Goal: Task Accomplishment & Management: Complete application form

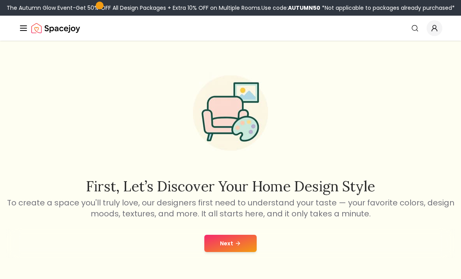
click at [248, 242] on button "Next" at bounding box center [230, 242] width 52 height 17
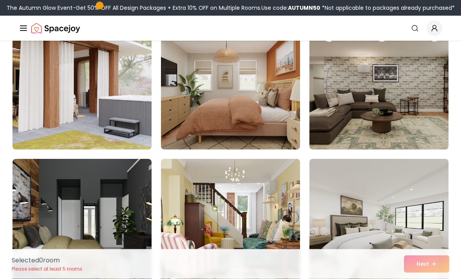
scroll to position [3040, 0]
click at [43, 201] on img at bounding box center [82, 220] width 139 height 125
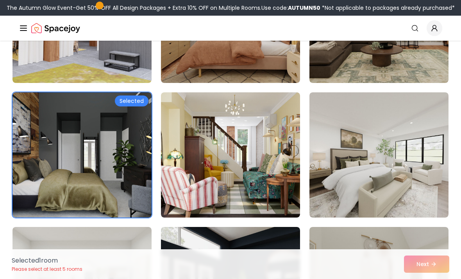
scroll to position [3107, 0]
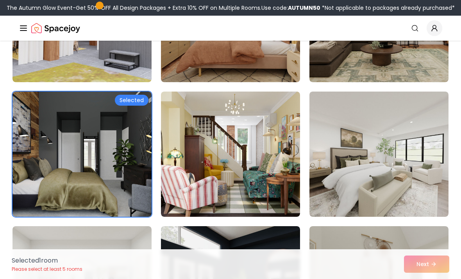
click at [39, 119] on img at bounding box center [82, 153] width 139 height 125
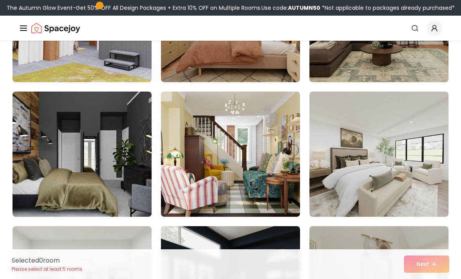
click at [117, 96] on img at bounding box center [82, 153] width 139 height 125
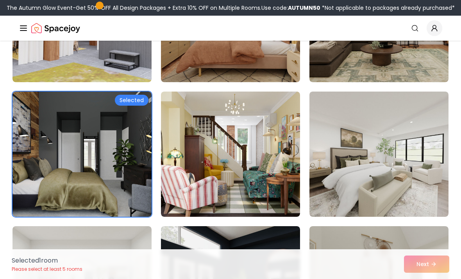
click at [83, 143] on img at bounding box center [82, 153] width 139 height 125
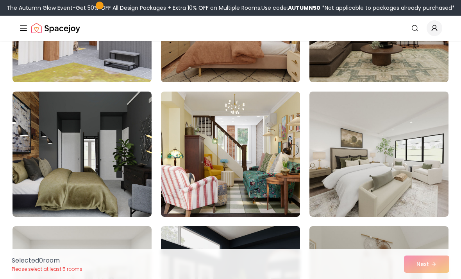
click at [438, 278] on div "Selected 0 room Please select at least 5 rooms Next" at bounding box center [230, 264] width 450 height 30
click at [76, 150] on img at bounding box center [82, 153] width 139 height 125
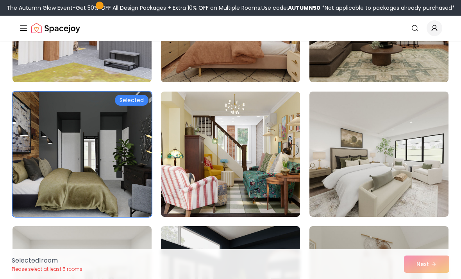
click at [126, 102] on div "Selected" at bounding box center [132, 100] width 34 height 11
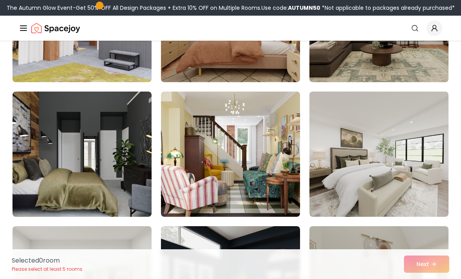
click at [65, 175] on img at bounding box center [82, 153] width 139 height 125
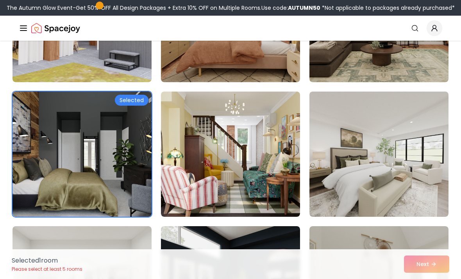
click at [438, 278] on div "Selected 1 room Please select at least 5 rooms Next" at bounding box center [230, 264] width 450 height 30
click at [440, 278] on div "Selected 1 room Please select at least 5 rooms Next" at bounding box center [230, 264] width 450 height 30
click at [92, 142] on img at bounding box center [82, 153] width 139 height 125
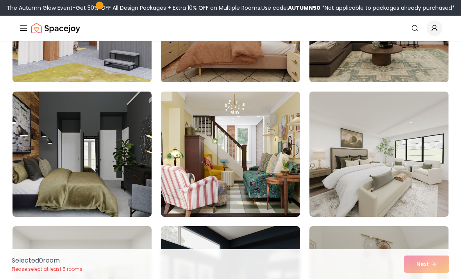
click at [423, 278] on div "Selected 0 room Please select at least 5 rooms Next" at bounding box center [230, 264] width 450 height 30
click at [438, 278] on div "Selected 0 room Please select at least 5 rooms Next" at bounding box center [230, 264] width 450 height 30
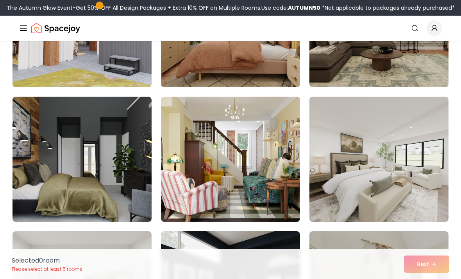
click at [430, 278] on div "Selected 0 room Please select at least 5 rooms Next" at bounding box center [230, 264] width 450 height 30
click at [433, 278] on div "Selected 0 room Please select at least 5 rooms Next" at bounding box center [230, 264] width 450 height 30
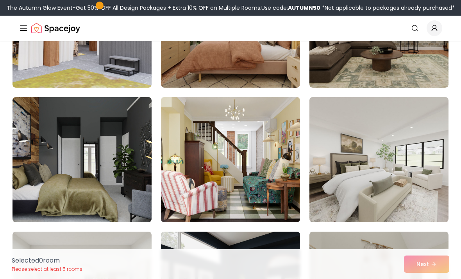
click at [73, 140] on img at bounding box center [82, 159] width 139 height 125
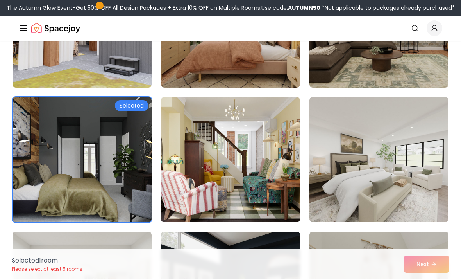
click at [73, 140] on img at bounding box center [82, 159] width 139 height 125
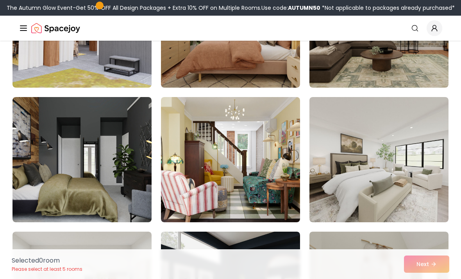
click at [63, 127] on img at bounding box center [82, 159] width 139 height 125
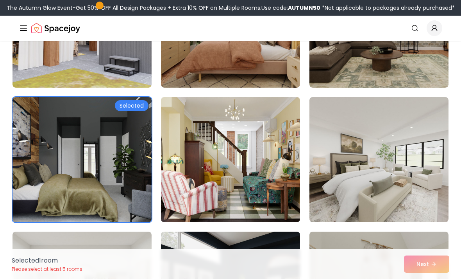
click at [140, 99] on img at bounding box center [82, 159] width 139 height 125
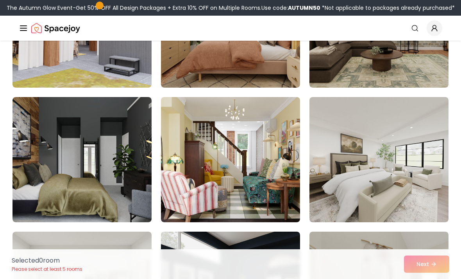
click at [142, 102] on img at bounding box center [82, 159] width 139 height 125
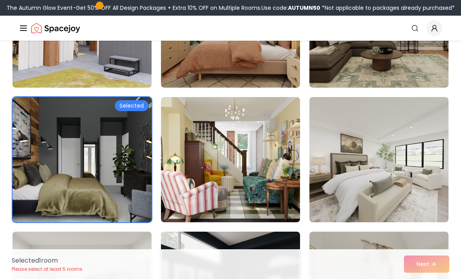
click at [133, 104] on div "Selected" at bounding box center [132, 105] width 34 height 11
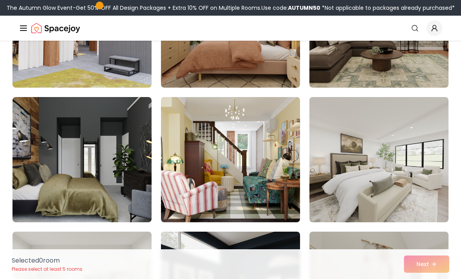
click at [25, 272] on p "Please select at least 5 rooms" at bounding box center [47, 269] width 71 height 6
click at [39, 159] on img at bounding box center [82, 159] width 139 height 125
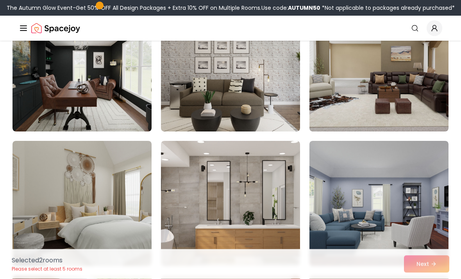
scroll to position [2781, 0]
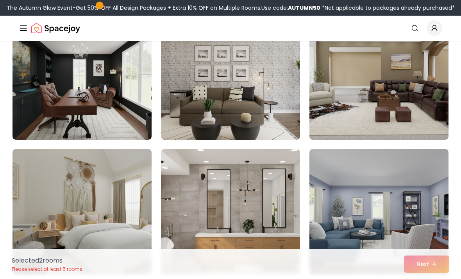
click at [400, 118] on img at bounding box center [379, 76] width 139 height 125
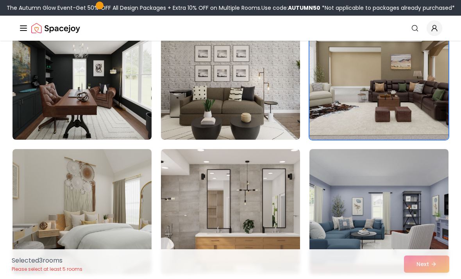
click at [401, 105] on img at bounding box center [379, 76] width 139 height 125
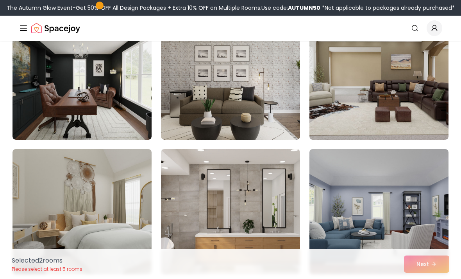
click at [408, 93] on img at bounding box center [379, 76] width 139 height 125
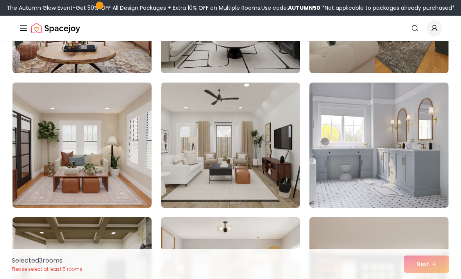
click at [392, 166] on img at bounding box center [379, 144] width 139 height 125
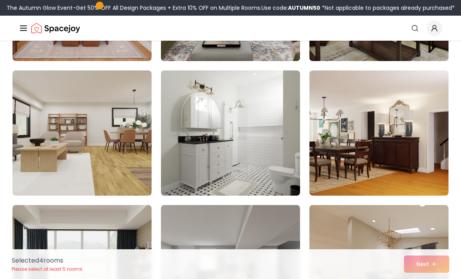
scroll to position [2187, 0]
click at [277, 156] on img at bounding box center [230, 132] width 139 height 125
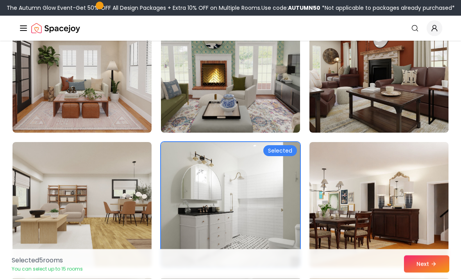
scroll to position [2101, 0]
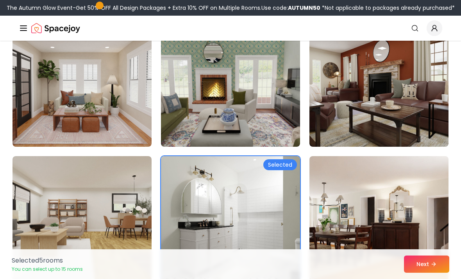
click at [371, 119] on img at bounding box center [379, 83] width 139 height 125
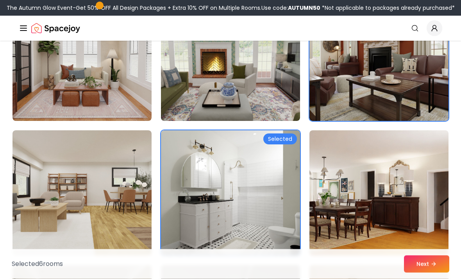
scroll to position [2124, 0]
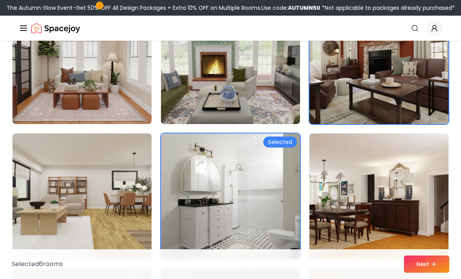
click at [438, 272] on button "Next" at bounding box center [426, 263] width 45 height 17
